Goal: Check status: Check status

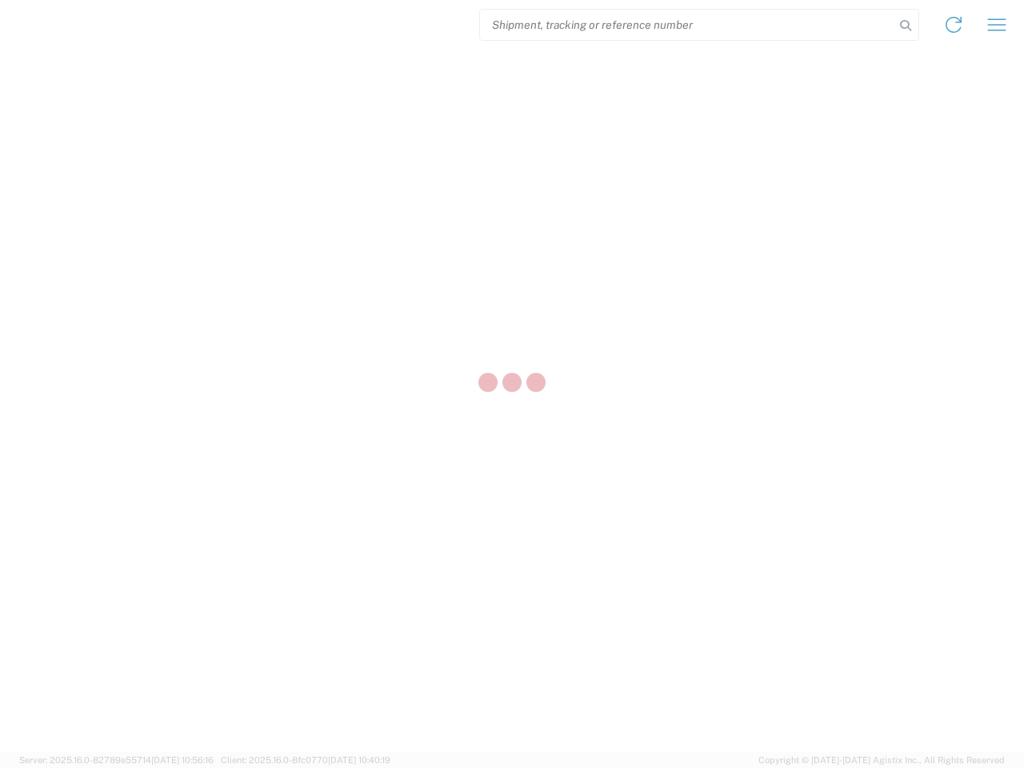
select select "US"
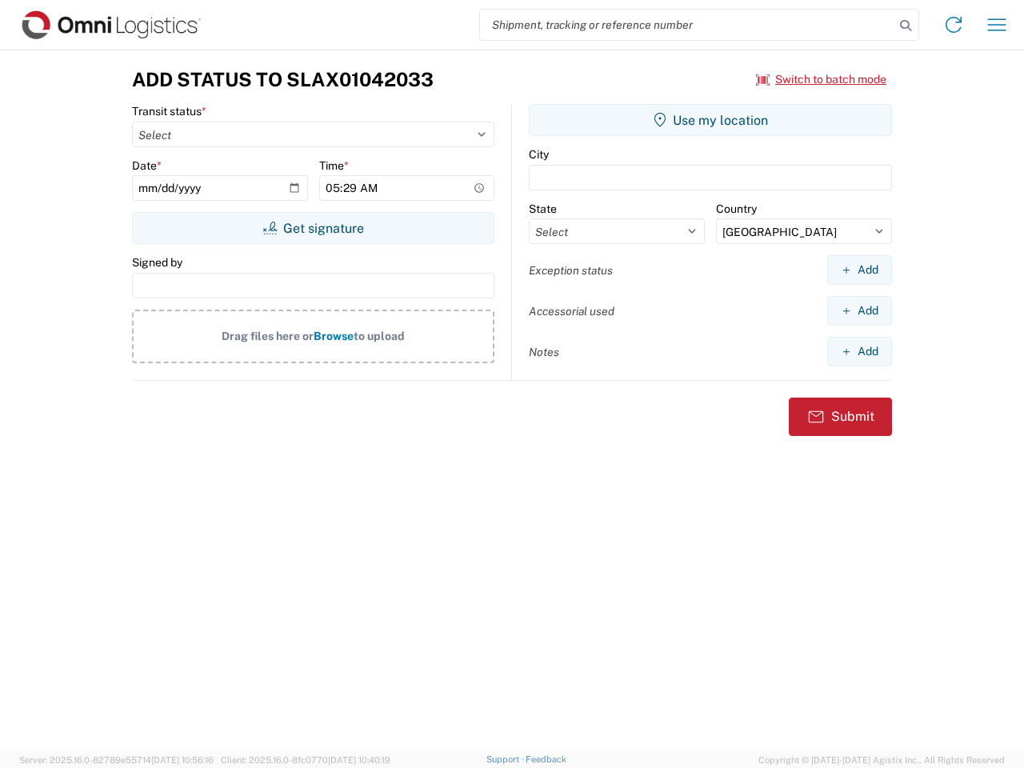
click at [687, 25] on input "search" at bounding box center [687, 25] width 414 height 30
click at [905, 26] on icon at bounding box center [905, 25] width 22 height 22
click at [953, 25] on icon at bounding box center [953, 25] width 26 height 26
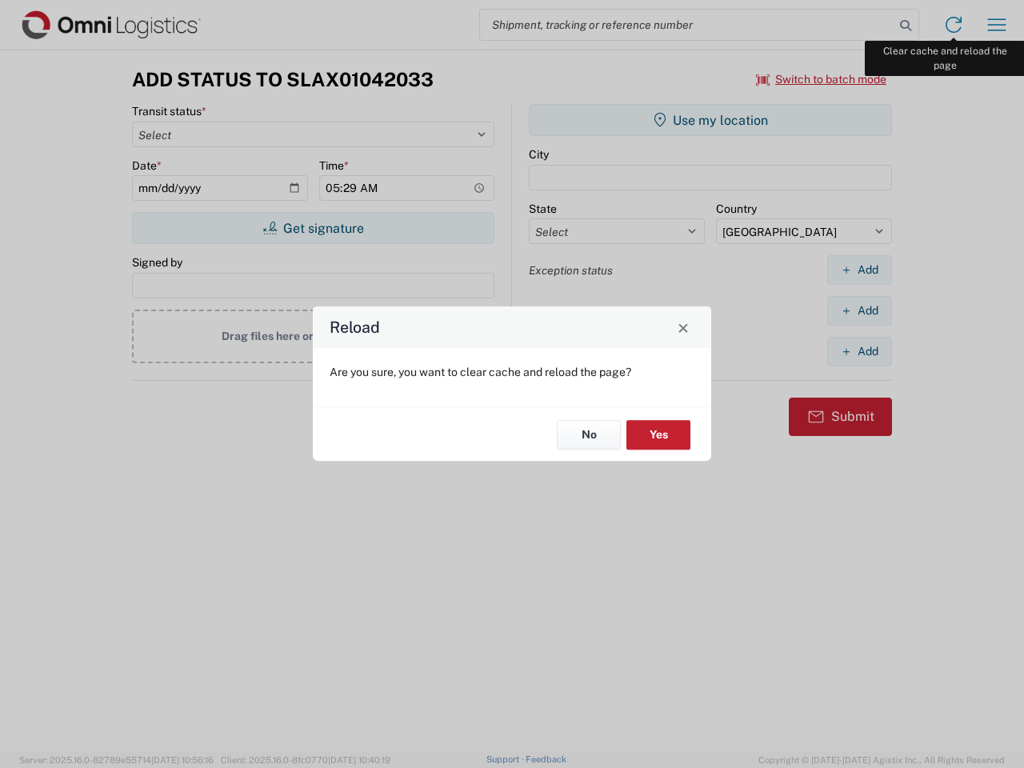
click at [996, 25] on div "Reload Are you sure, you want to clear cache and reload the page? No Yes" at bounding box center [512, 384] width 1024 height 768
click at [821, 79] on div "Reload Are you sure, you want to clear cache and reload the page? No Yes" at bounding box center [512, 384] width 1024 height 768
click at [313, 228] on div "Reload Are you sure, you want to clear cache and reload the page? No Yes" at bounding box center [512, 384] width 1024 height 768
click at [710, 120] on div "Reload Are you sure, you want to clear cache and reload the page? No Yes" at bounding box center [512, 384] width 1024 height 768
click at [859, 270] on div "Reload Are you sure, you want to clear cache and reload the page? No Yes" at bounding box center [512, 384] width 1024 height 768
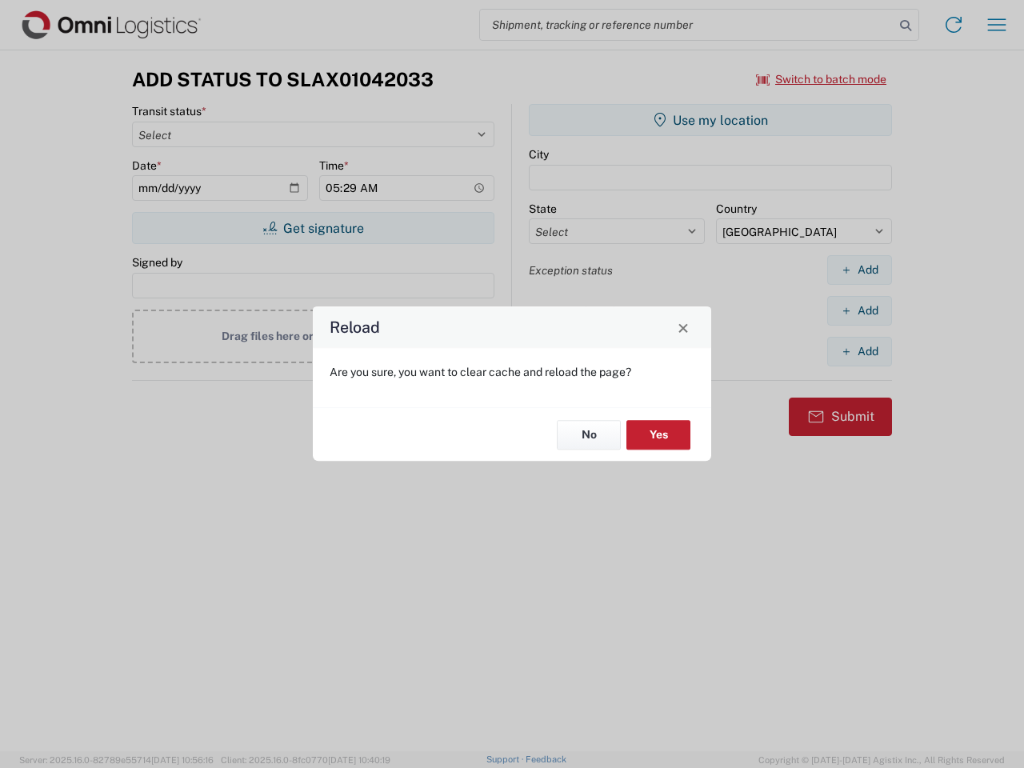
click at [859, 310] on div "Reload Are you sure, you want to clear cache and reload the page? No Yes" at bounding box center [512, 384] width 1024 height 768
click at [859, 351] on div "Reload Are you sure, you want to clear cache and reload the page? No Yes" at bounding box center [512, 384] width 1024 height 768
